Goal: Transaction & Acquisition: Purchase product/service

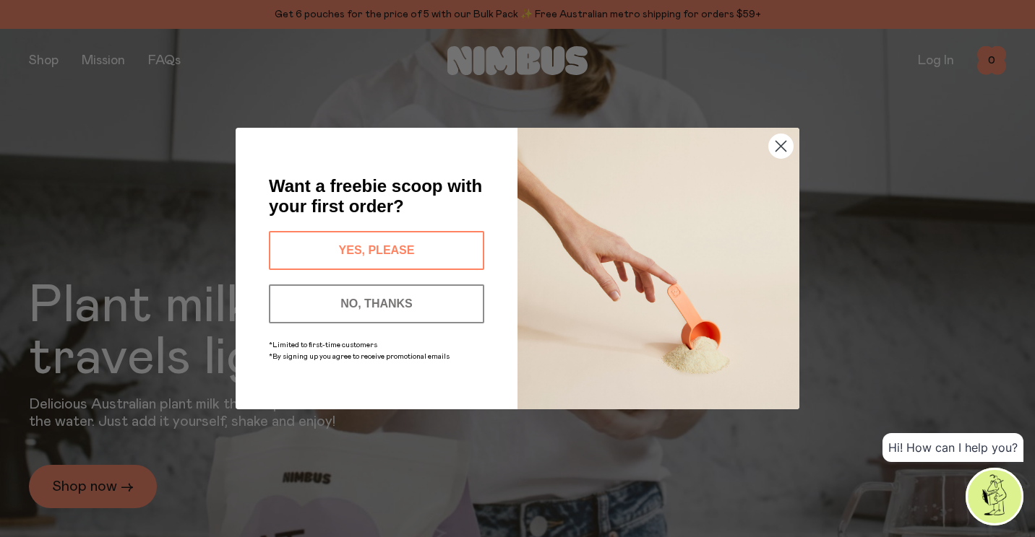
click at [307, 243] on button "YES, PLEASE" at bounding box center [376, 250] width 215 height 39
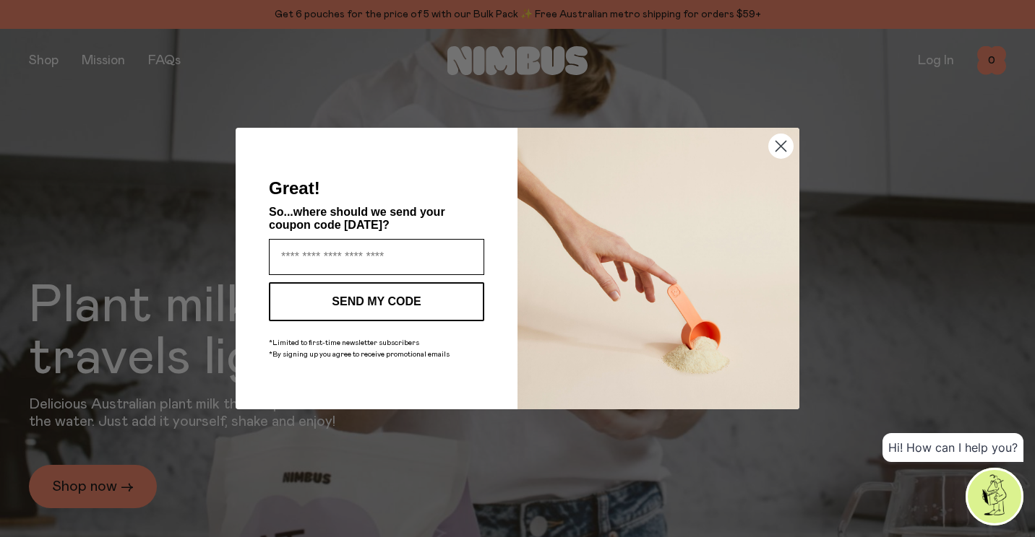
click at [358, 254] on input "Enter your email address" at bounding box center [376, 257] width 215 height 36
type input "**********"
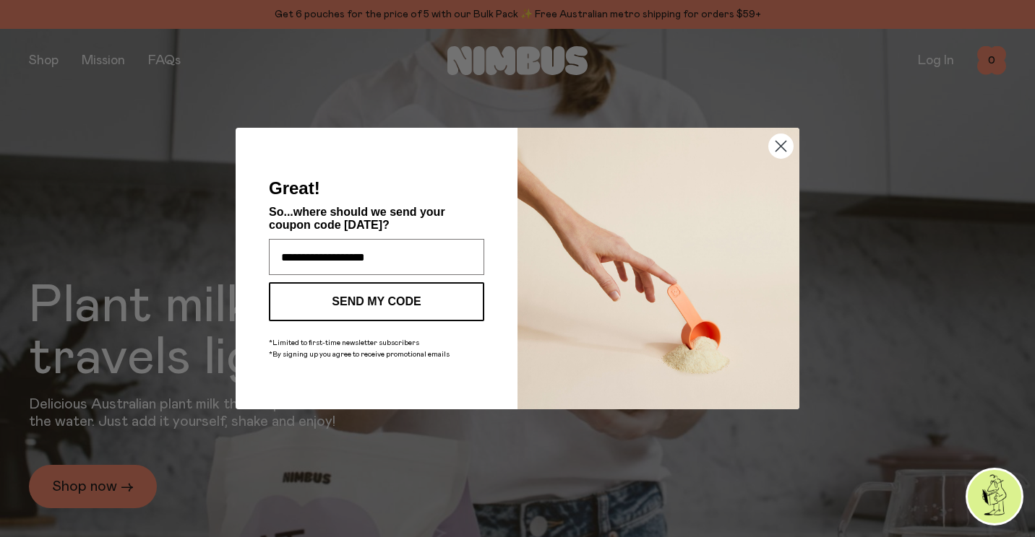
click at [410, 306] on button "SEND MY CODE" at bounding box center [376, 301] width 215 height 39
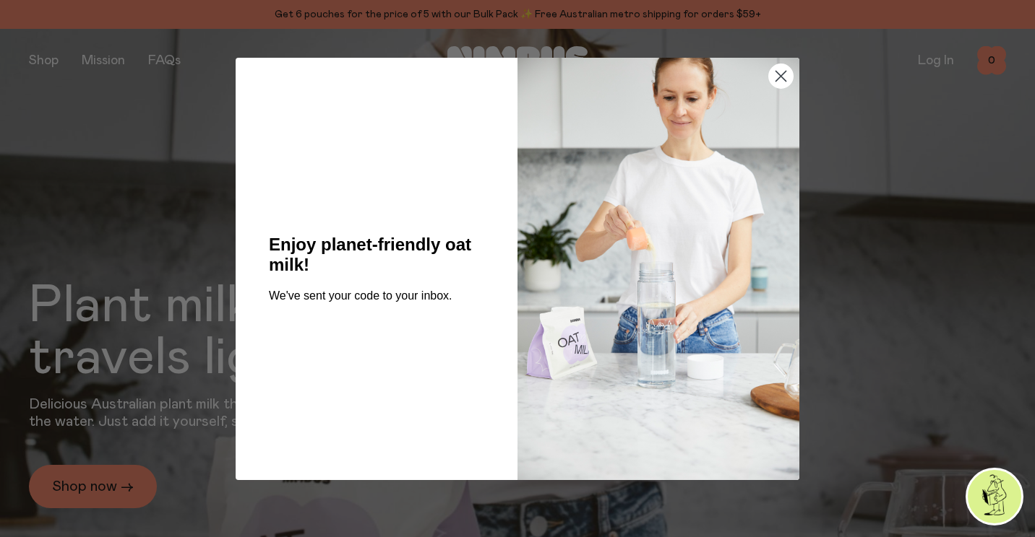
click at [781, 71] on circle "Close dialog" at bounding box center [781, 76] width 24 height 24
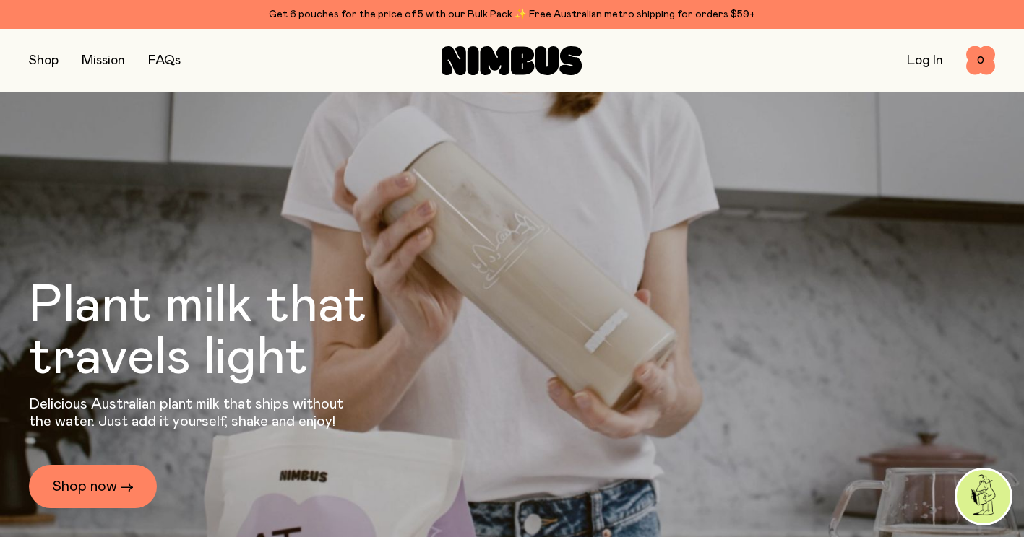
click at [48, 64] on button "button" at bounding box center [44, 61] width 30 height 20
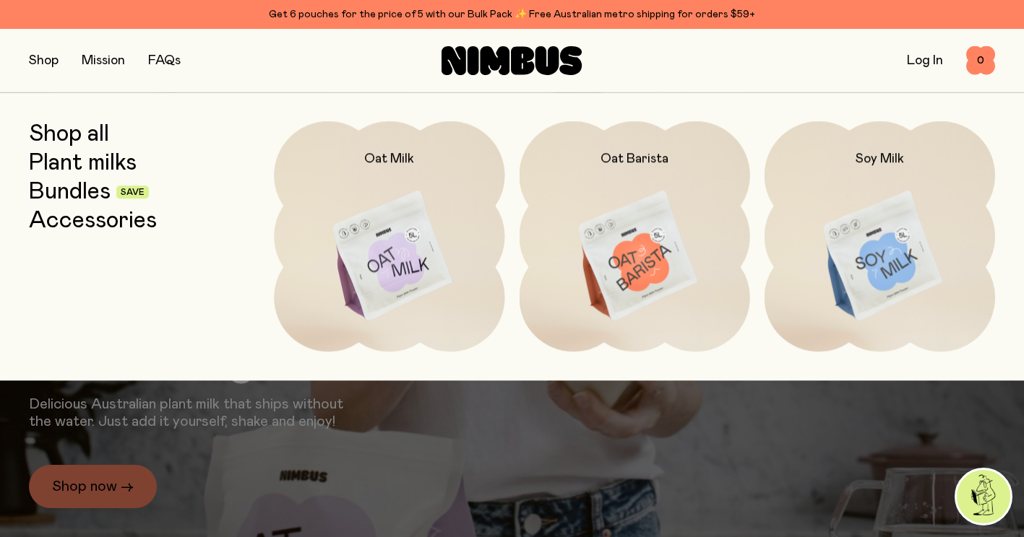
click at [934, 56] on link "Log In" at bounding box center [925, 60] width 36 height 13
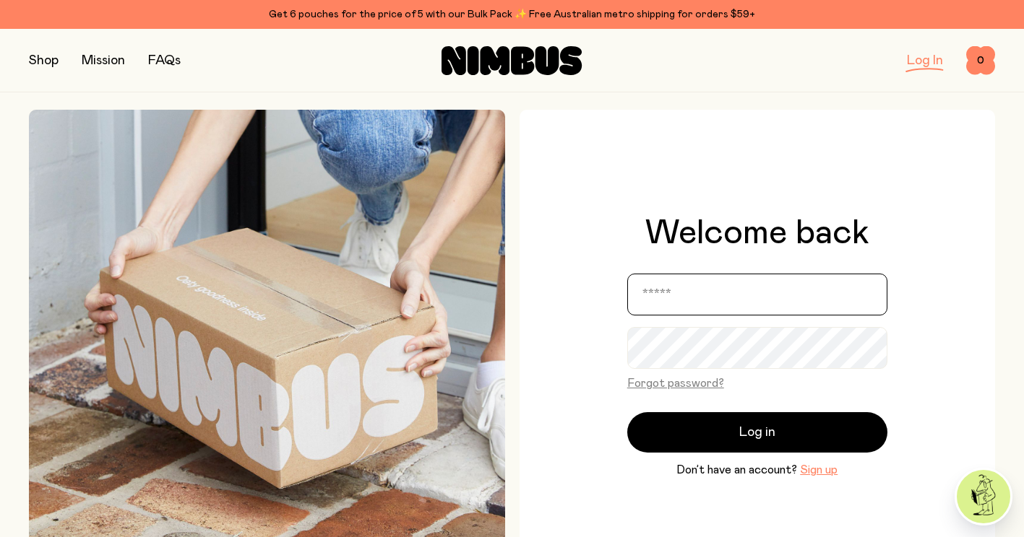
click at [672, 293] on input "email" at bounding box center [757, 295] width 260 height 42
type input "**********"
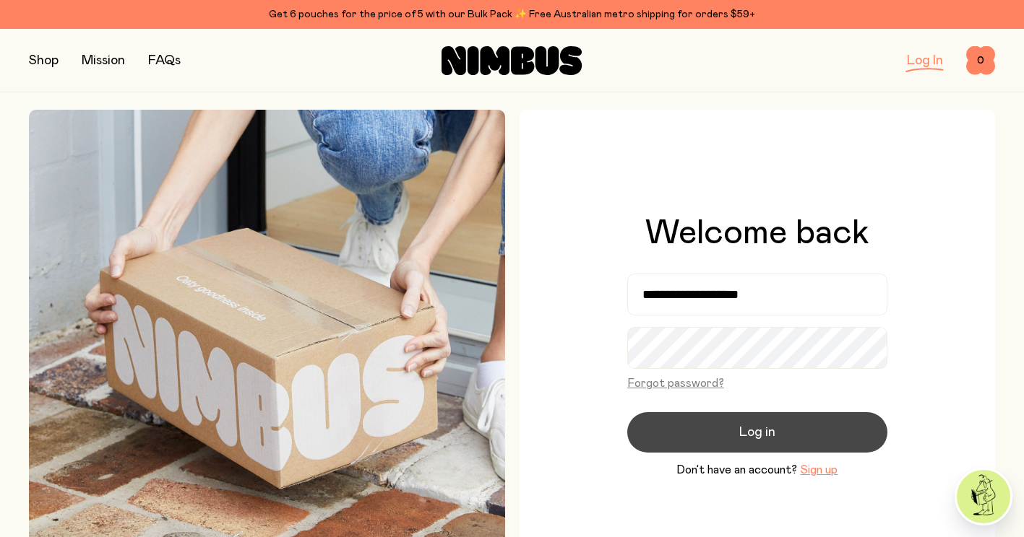
click at [752, 439] on span "Log in" at bounding box center [757, 433] width 36 height 20
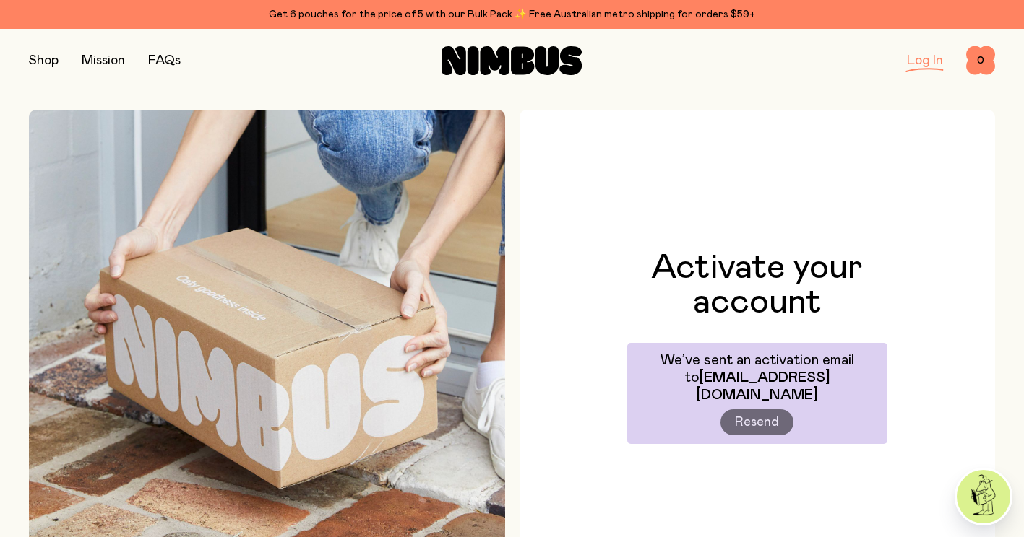
click at [605, 147] on div "Activate your account We’ve sent an activation email to [EMAIL_ADDRESS][DOMAIN_…" at bounding box center [757, 348] width 476 height 476
click at [928, 62] on link "Log In" at bounding box center [925, 60] width 36 height 13
click at [154, 58] on link "FAQs" at bounding box center [164, 60] width 33 height 13
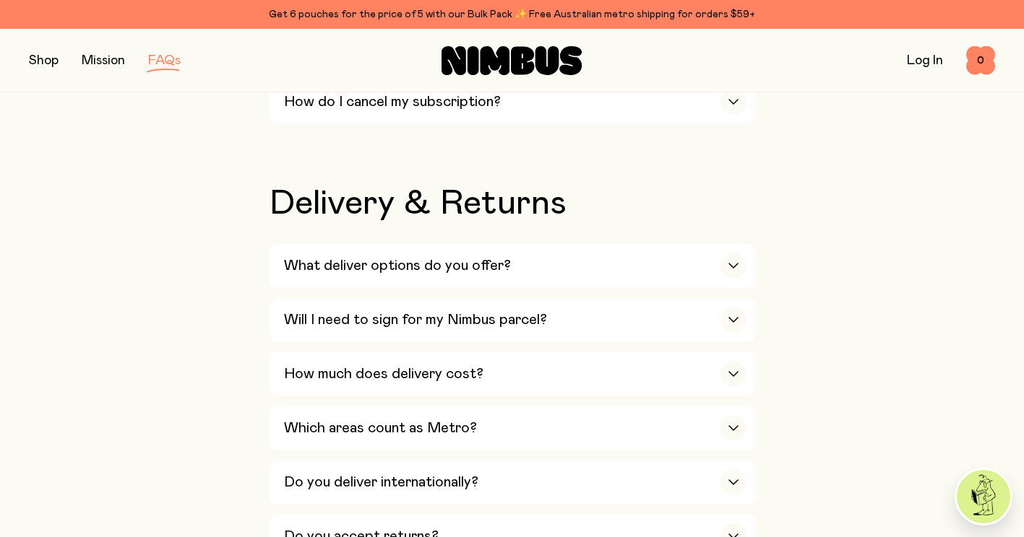
scroll to position [1951, 0]
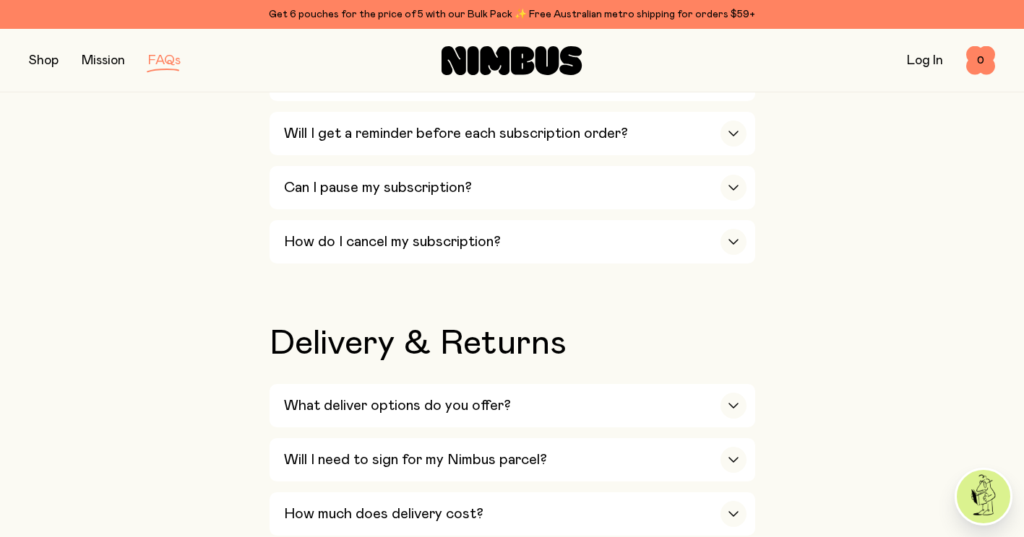
click at [43, 64] on button "button" at bounding box center [44, 61] width 30 height 20
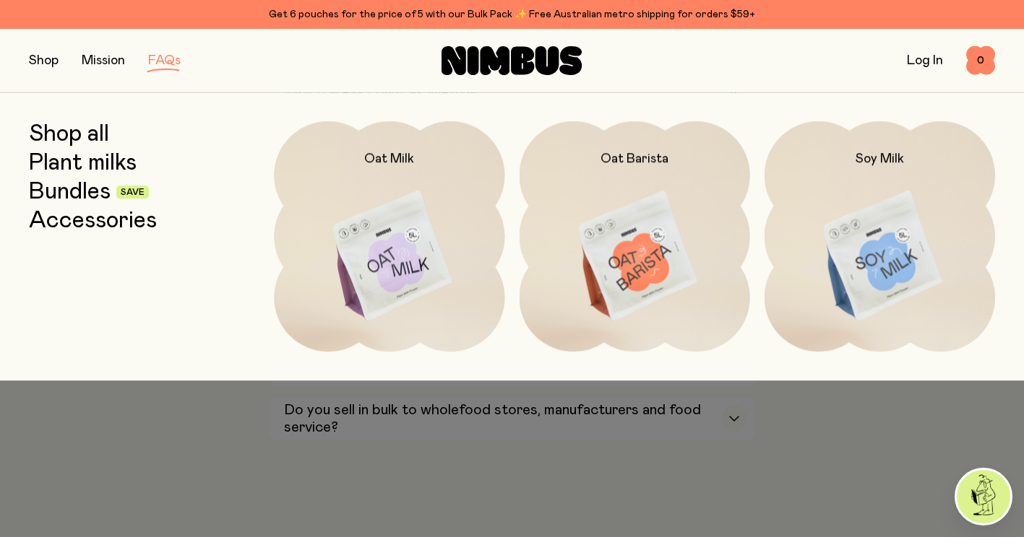
scroll to position [2456, 0]
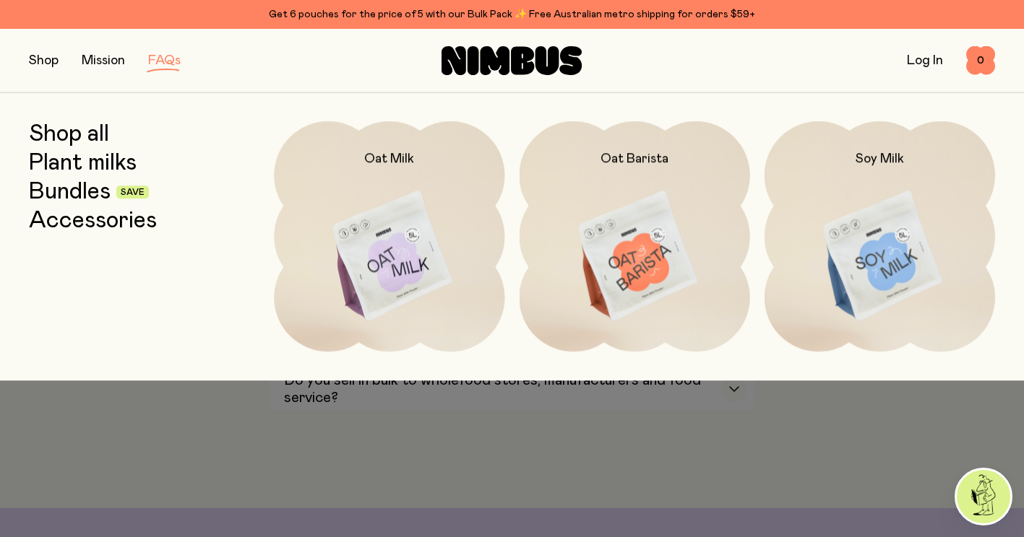
click at [929, 59] on link "Log In" at bounding box center [925, 60] width 36 height 13
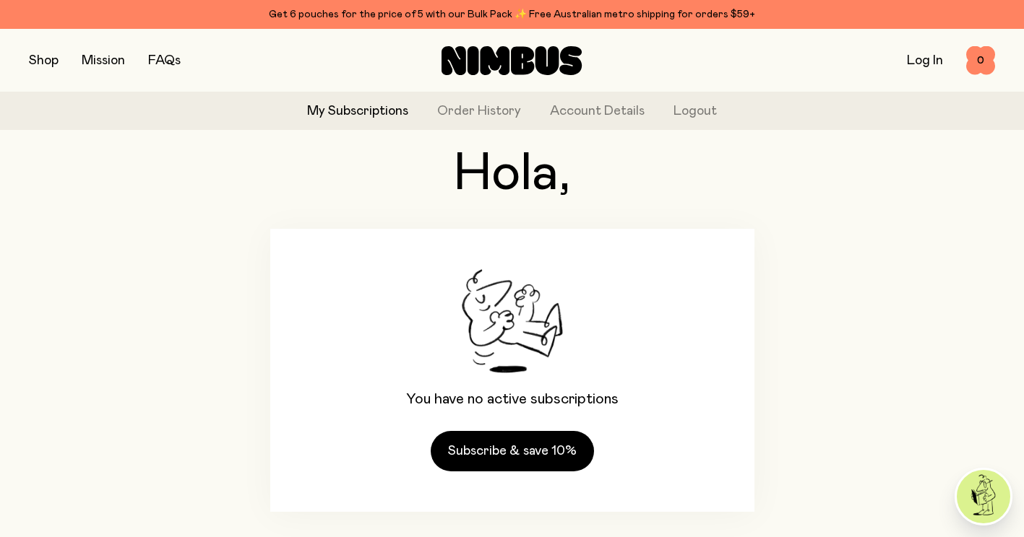
scroll to position [84, 0]
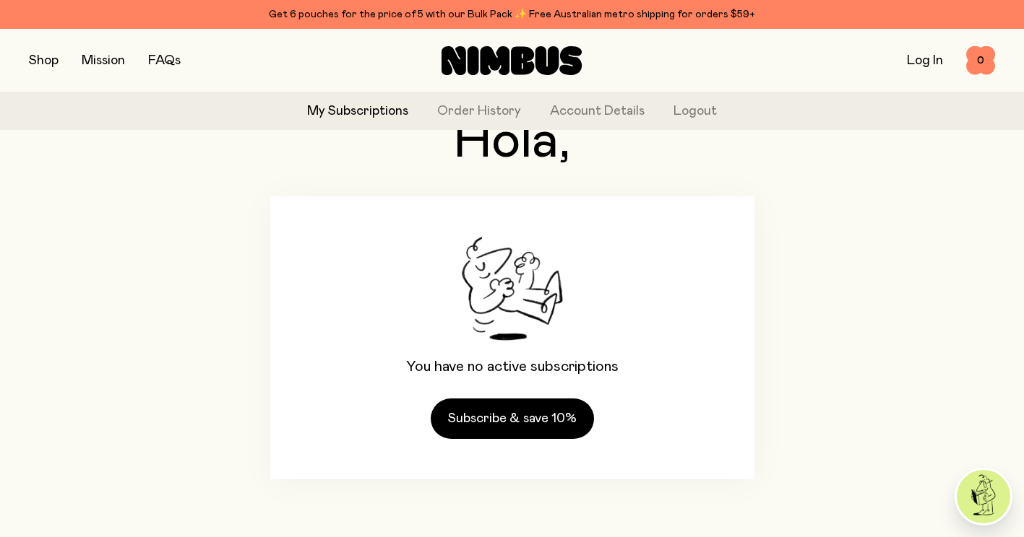
click at [37, 56] on button "button" at bounding box center [44, 61] width 30 height 20
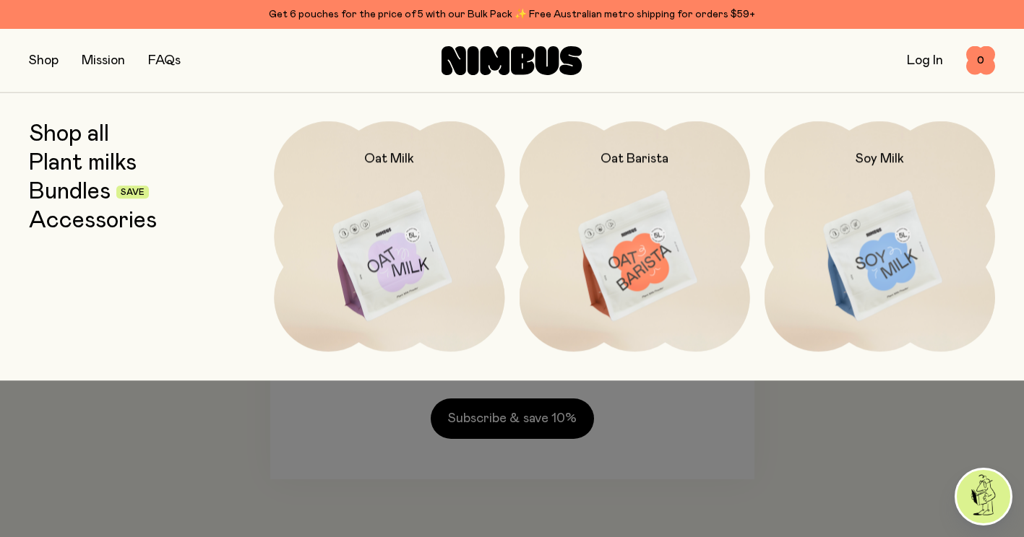
drag, startPoint x: 302, startPoint y: 427, endPoint x: 308, endPoint y: 419, distance: 9.8
click at [300, 425] on div at bounding box center [512, 413] width 1024 height 64
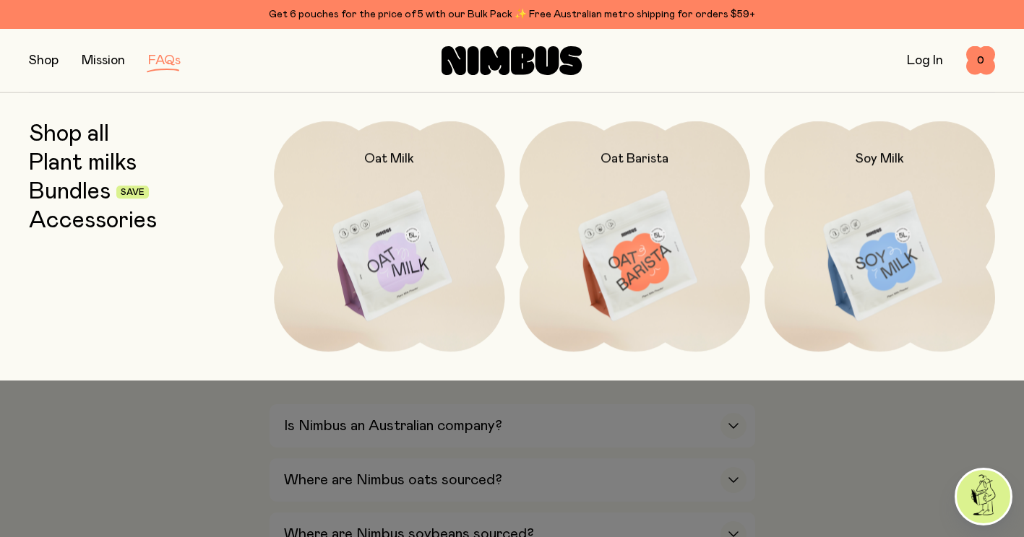
scroll to position [2456, 0]
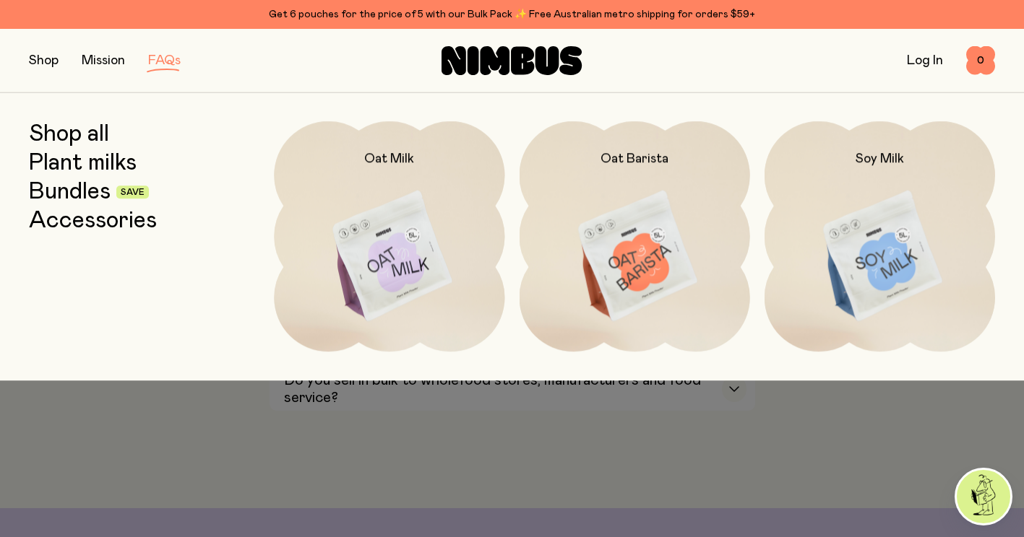
click at [880, 480] on div at bounding box center [512, 268] width 1024 height 537
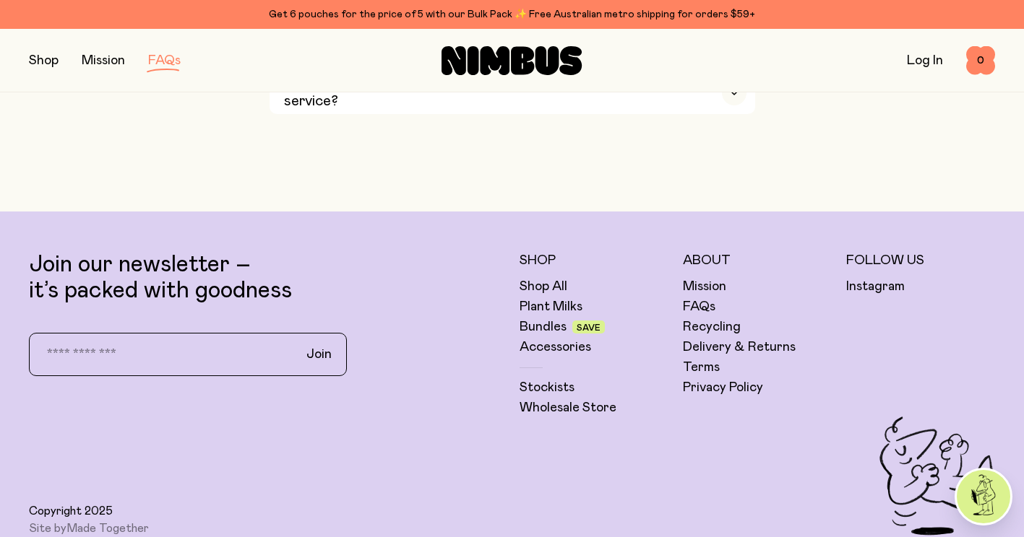
scroll to position [2745, 0]
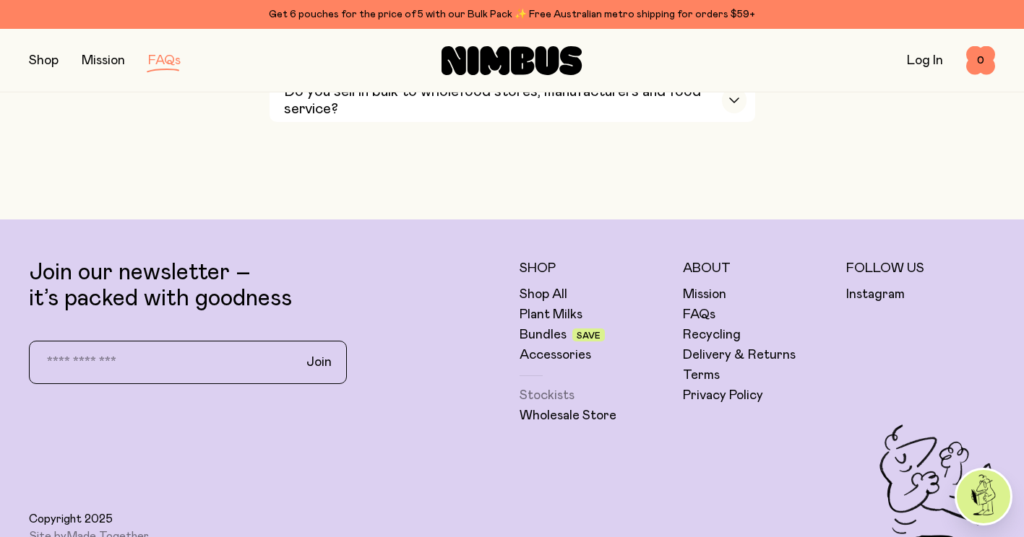
click at [541, 387] on link "Stockists" at bounding box center [546, 395] width 55 height 17
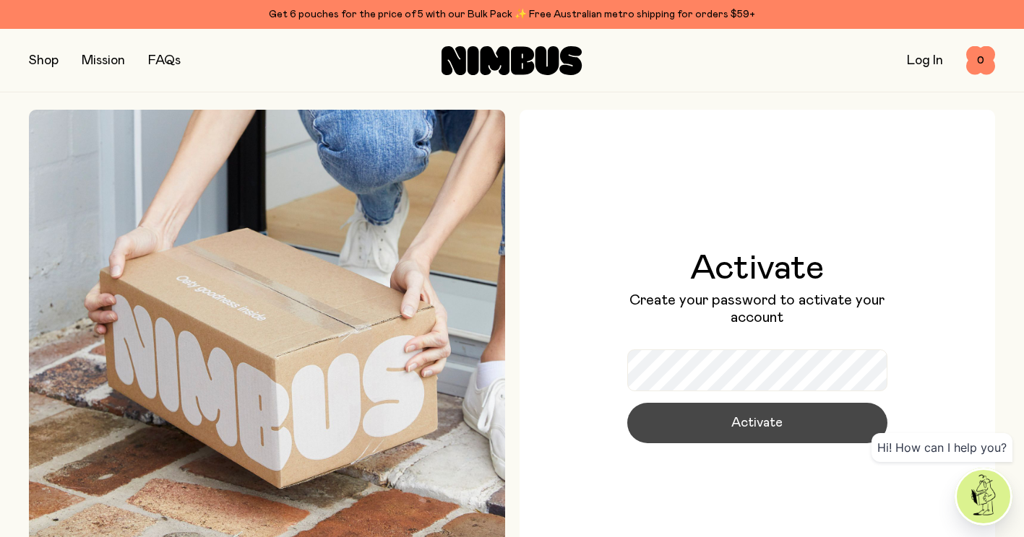
click at [790, 424] on button "Activate" at bounding box center [757, 423] width 260 height 40
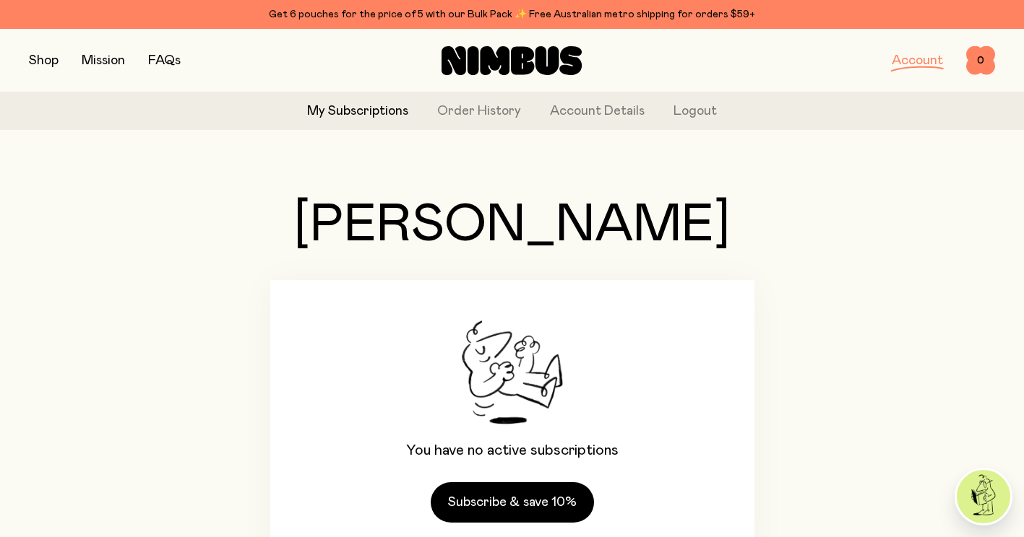
scroll to position [84, 0]
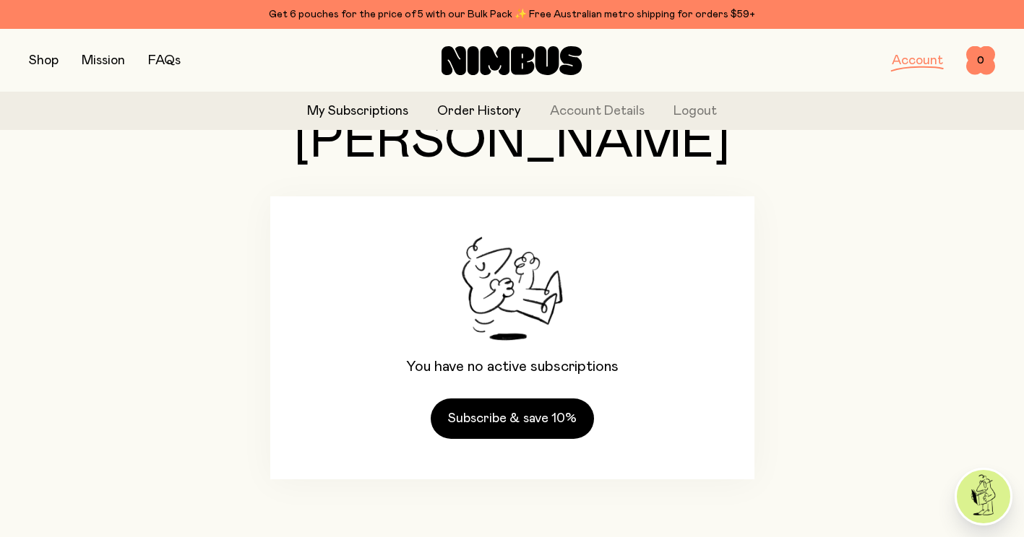
click at [497, 110] on link "Order History" at bounding box center [479, 112] width 84 height 20
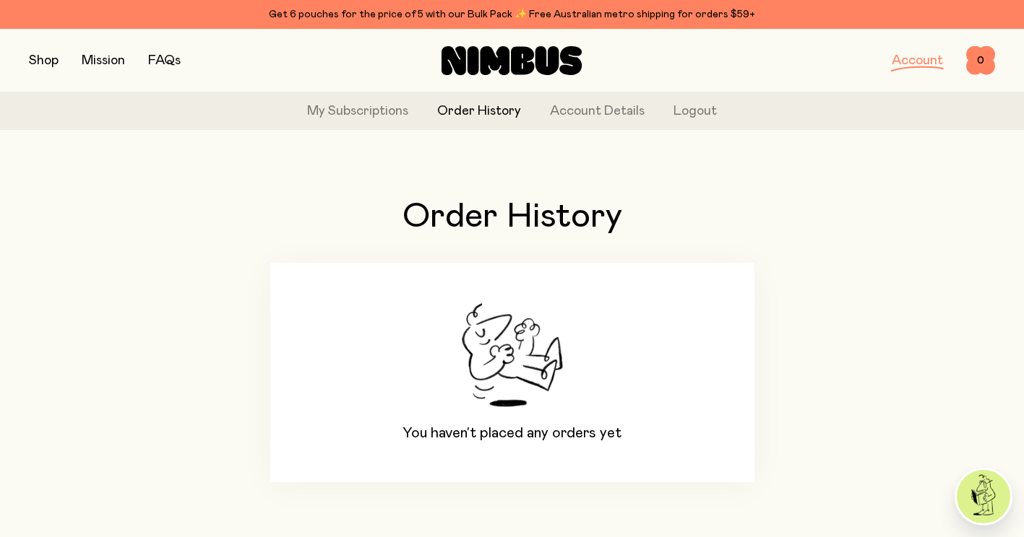
click at [43, 61] on button "button" at bounding box center [44, 61] width 30 height 20
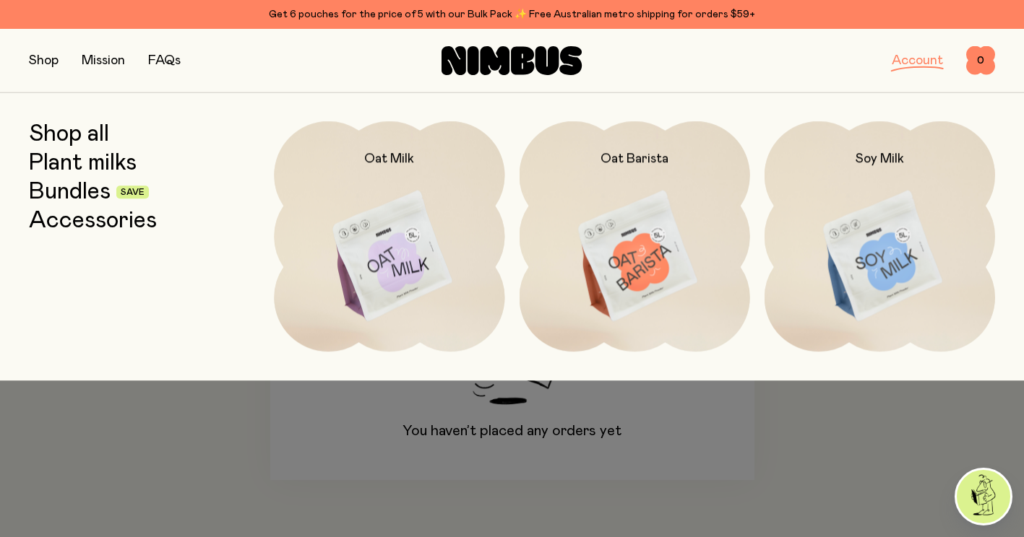
scroll to position [3, 0]
click at [90, 190] on link "Bundles" at bounding box center [70, 192] width 82 height 26
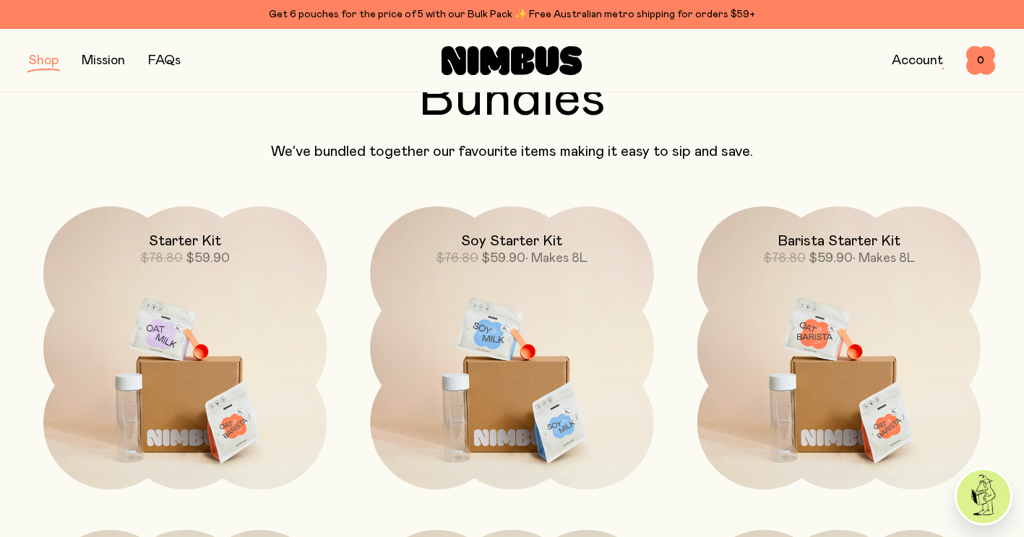
scroll to position [144, 0]
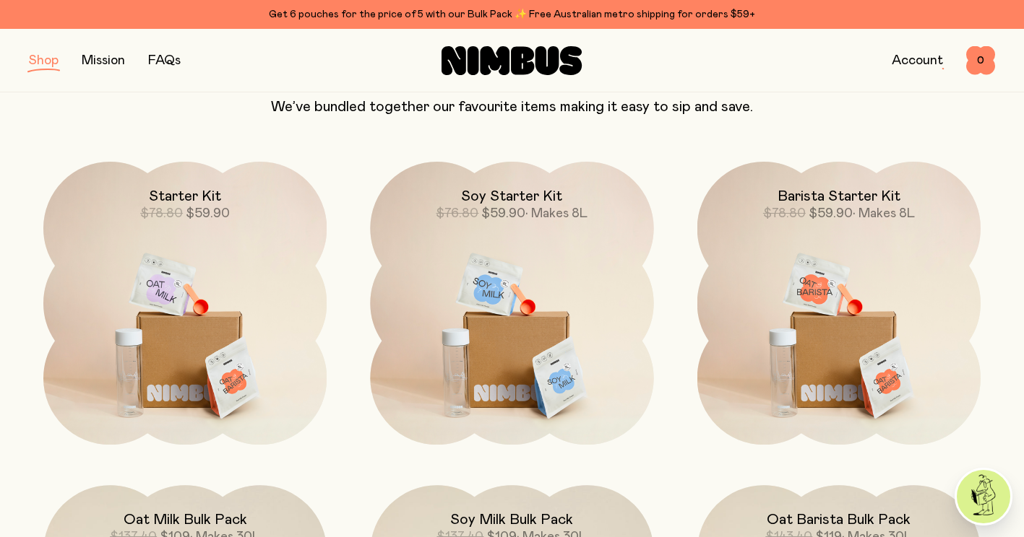
click at [508, 277] on img at bounding box center [511, 328] width 283 height 333
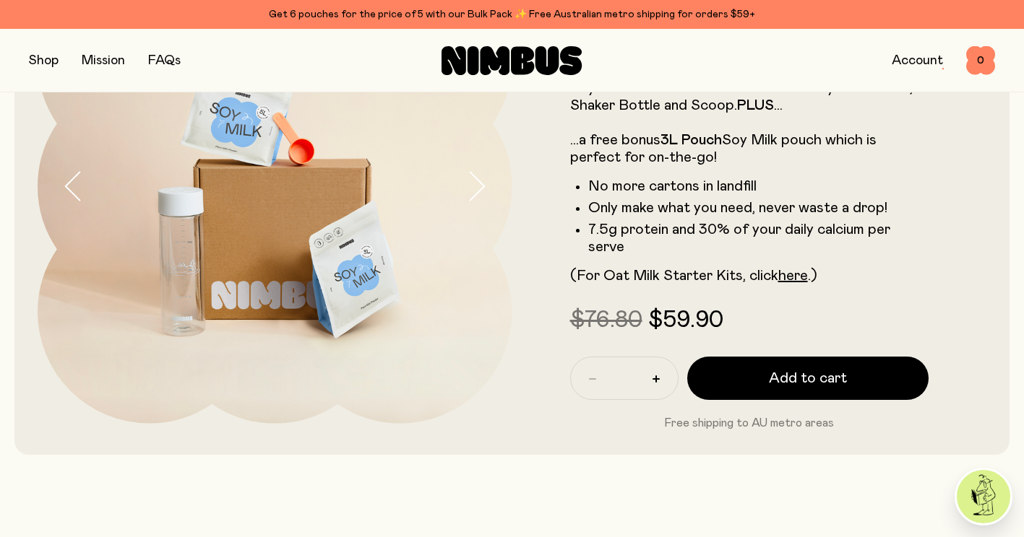
scroll to position [217, 0]
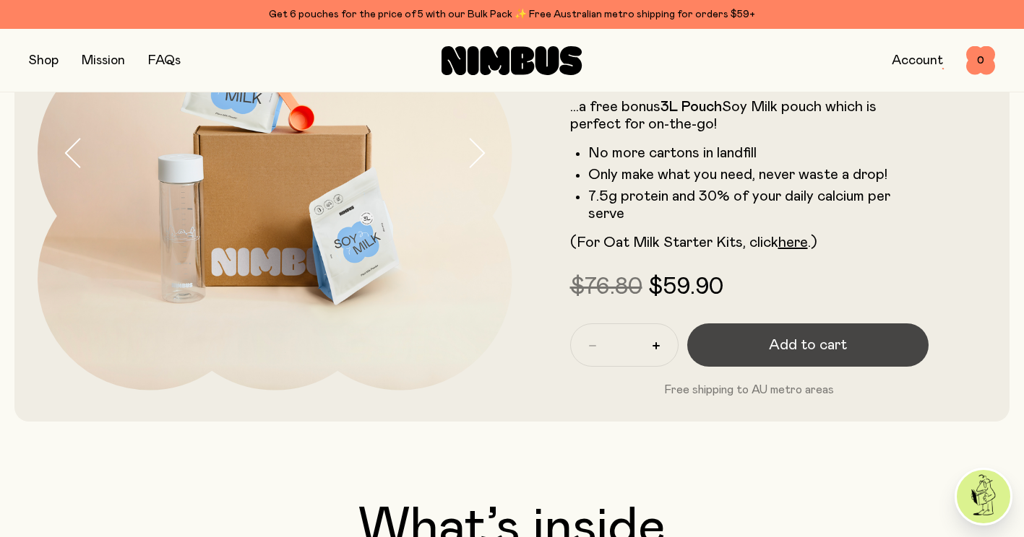
click at [870, 332] on button "Add to cart" at bounding box center [808, 345] width 242 height 43
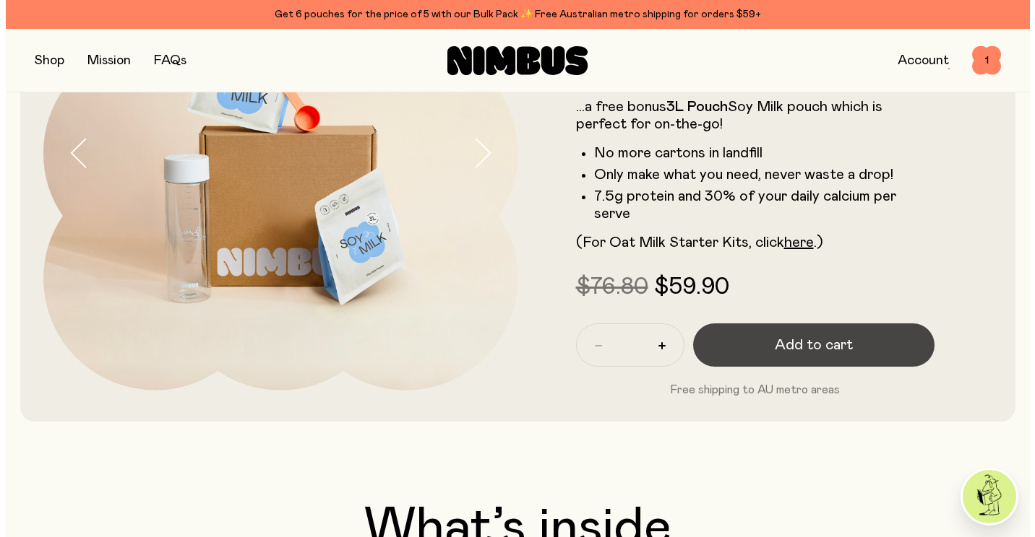
scroll to position [0, 0]
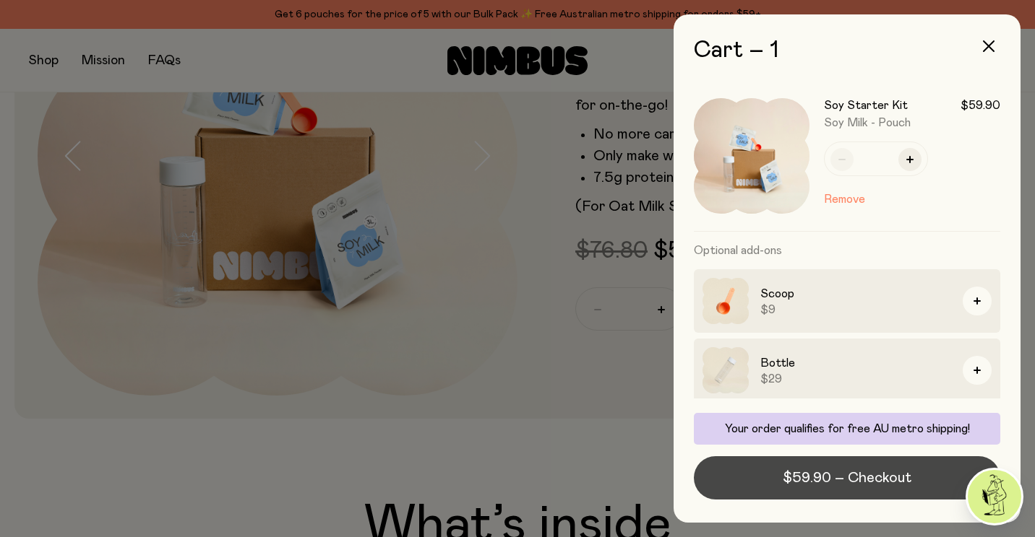
click at [826, 486] on span "$59.90 – Checkout" at bounding box center [846, 478] width 129 height 20
